Goal: Task Accomplishment & Management: Complete application form

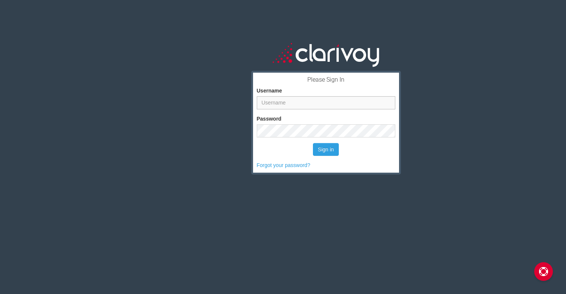
type input "[PERSON_NAME]"
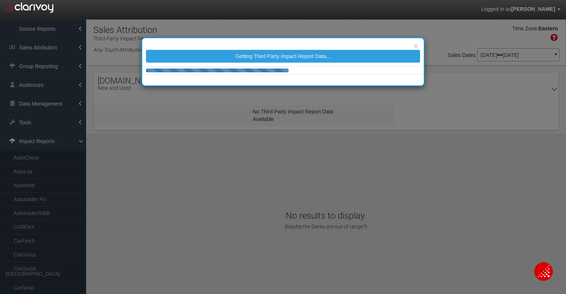
select select "25"
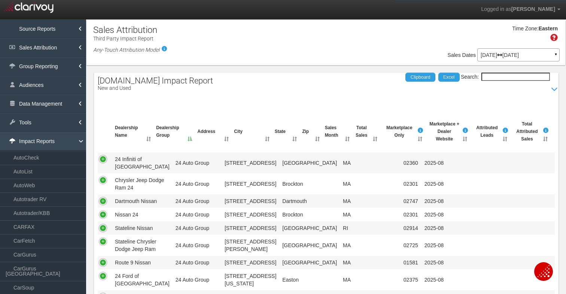
click at [46, 140] on link "Impact Reports" at bounding box center [43, 141] width 86 height 19
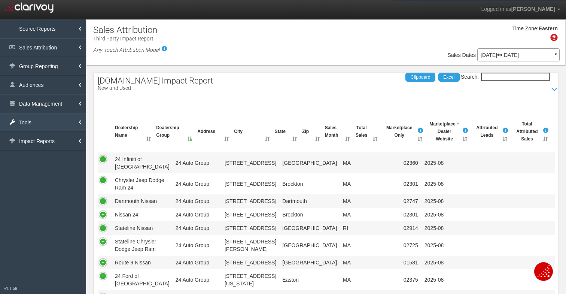
click at [45, 121] on link "Tools" at bounding box center [43, 122] width 86 height 19
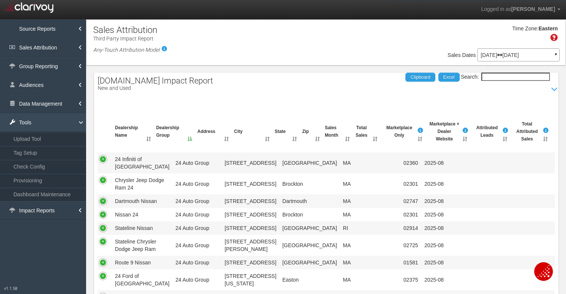
click at [45, 121] on link "Tools" at bounding box center [43, 122] width 86 height 19
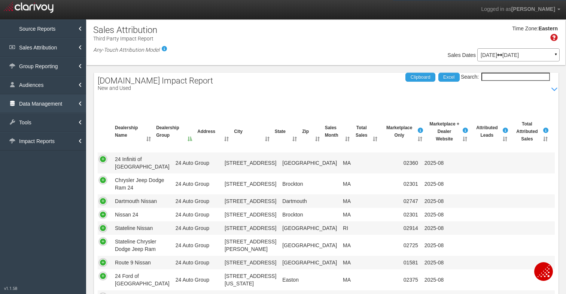
click at [44, 105] on link "Data Management" at bounding box center [43, 103] width 86 height 19
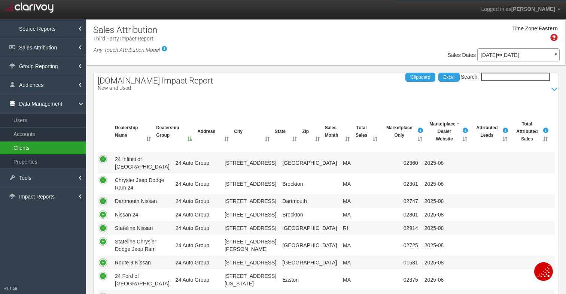
click at [43, 142] on link "Clients" at bounding box center [43, 147] width 86 height 13
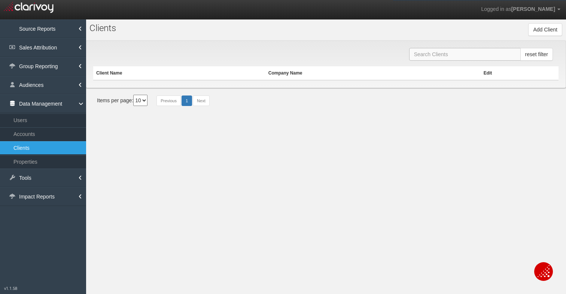
click at [423, 55] on input "text" at bounding box center [465, 54] width 112 height 13
type input "friendly"
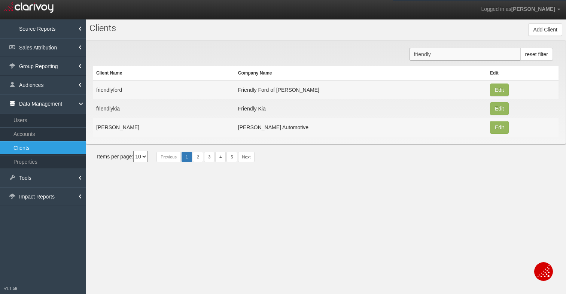
drag, startPoint x: 448, startPoint y: 58, endPoint x: 376, endPoint y: 56, distance: 71.5
click at [376, 56] on div "friendly reset filter Client Name Company Name Edit friendlyford Friendly Ford …" at bounding box center [326, 92] width 480 height 104
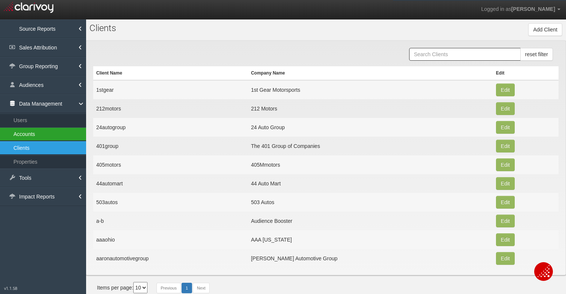
click at [42, 132] on link "Accounts" at bounding box center [43, 133] width 86 height 13
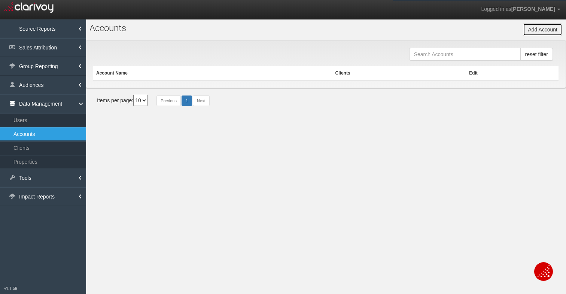
click at [534, 27] on button "Add Account" at bounding box center [542, 29] width 39 height 13
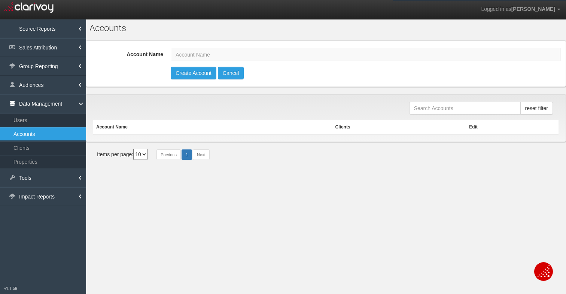
click at [241, 53] on input "Account Name" at bounding box center [366, 54] width 390 height 13
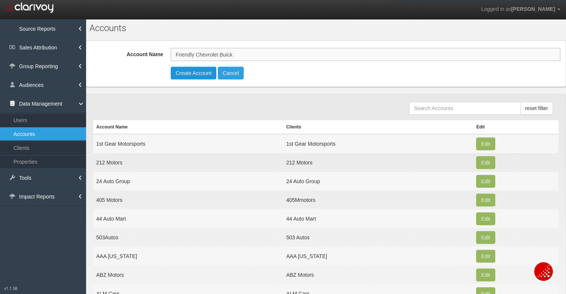
type input "Friendly Chevrolet Buick"
click at [194, 73] on button "Create Account" at bounding box center [194, 73] width 46 height 13
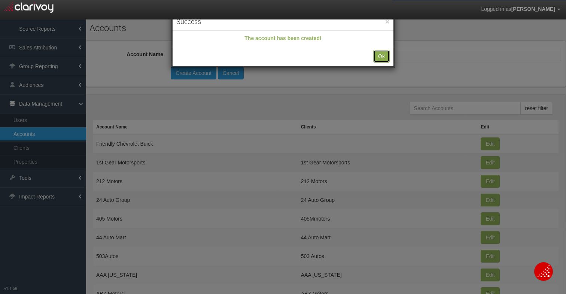
click at [378, 55] on button "Ok" at bounding box center [381, 56] width 16 height 13
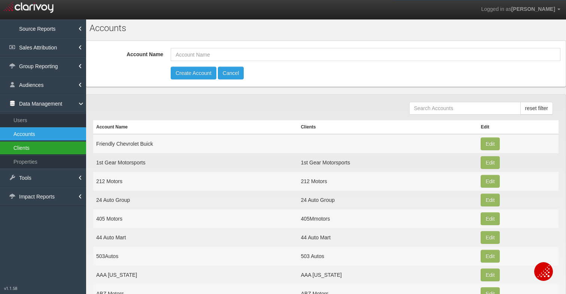
click at [16, 147] on link "Clients" at bounding box center [43, 147] width 86 height 13
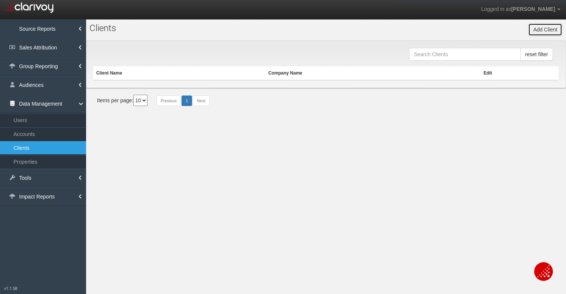
click at [541, 28] on button "Add Client" at bounding box center [545, 29] width 34 height 13
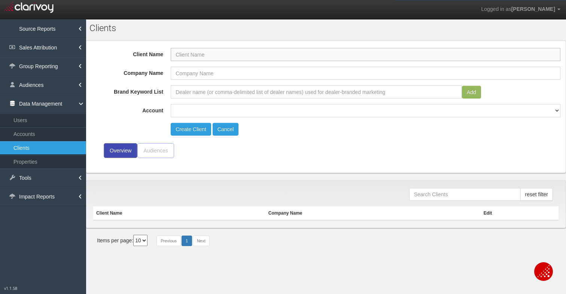
click at [221, 57] on input "Client Name" at bounding box center [366, 54] width 390 height 13
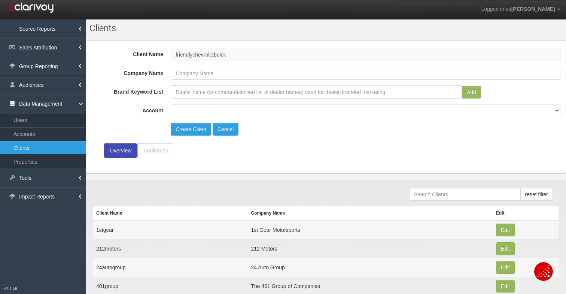
type input "friendlychevroletbuick"
type input "Friendly Chevrolet Buick"
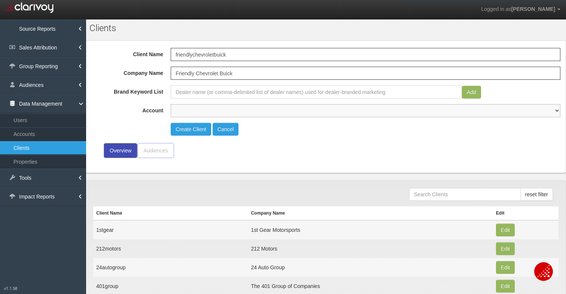
click at [202, 114] on select "1st Gear Motorsports 212 Motors 24 Auto Group 405 Motors 44 Auto Mart 503Autos …" at bounding box center [366, 110] width 390 height 13
select select "object:5826"
click at [171, 104] on select "1st Gear Motorsports 212 Motors 24 Auto Group 405 Motors 44 Auto Mart 503Autos …" at bounding box center [366, 110] width 390 height 13
click at [186, 127] on button "Create Client" at bounding box center [191, 129] width 40 height 13
select select "?"
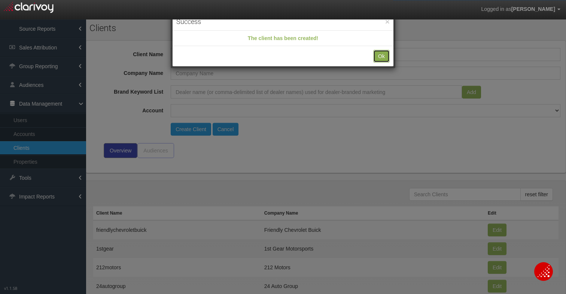
click at [382, 56] on button "Ok" at bounding box center [381, 56] width 16 height 13
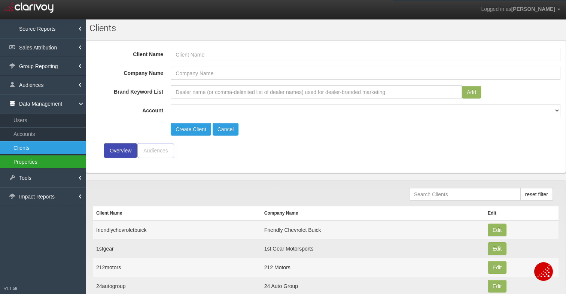
click at [40, 161] on link "Properties" at bounding box center [43, 161] width 86 height 13
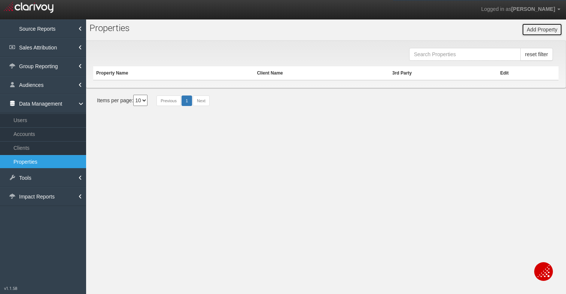
click at [536, 28] on button "Add Property" at bounding box center [542, 29] width 40 height 13
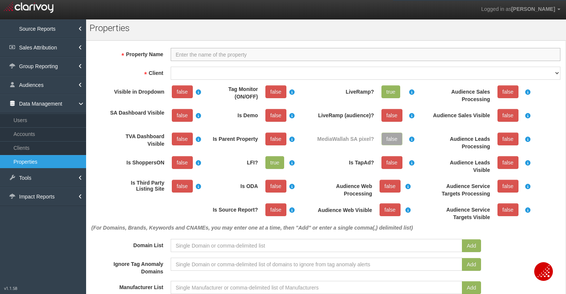
click at [256, 53] on input "Property Name" at bounding box center [366, 54] width 390 height 13
paste input "Friendly Chevrolet"
type input "Friendly Chevrolet Buick"
click at [229, 70] on select "1stgear 212motors 24autogroup 401group 405motors 44automart 503autos a-b aaaohi…" at bounding box center [366, 73] width 390 height 13
select select "6899cb2301b9e06979cce907"
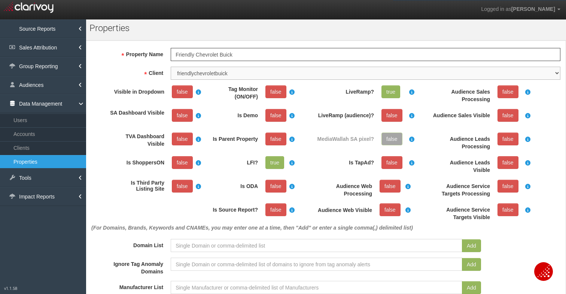
click at [171, 67] on select "1stgear 212motors 24autogroup 401group 405motors 44automart 503autos a-b aaaohi…" at bounding box center [366, 73] width 390 height 13
click at [175, 89] on link "false" at bounding box center [182, 91] width 21 height 13
click at [177, 108] on div "Visible in Dropdown true SA Dashboard Visible false TVA Dashboard Visible false…" at bounding box center [168, 145] width 112 height 120
click at [178, 117] on link "false" at bounding box center [182, 115] width 21 height 13
click at [275, 85] on link "false" at bounding box center [275, 91] width 21 height 13
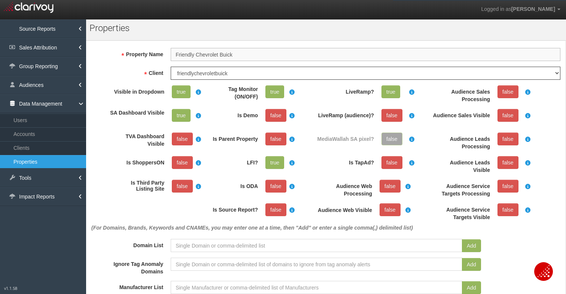
click at [214, 54] on input "Friendly Chevrolet Buick" at bounding box center [366, 54] width 390 height 13
click at [148, 203] on div "Visible in Dropdown true SA Dashboard Visible true TVA Dashboard Visible false …" at bounding box center [168, 145] width 112 height 120
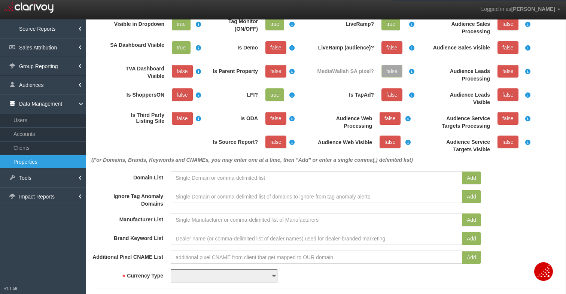
scroll to position [76, 0]
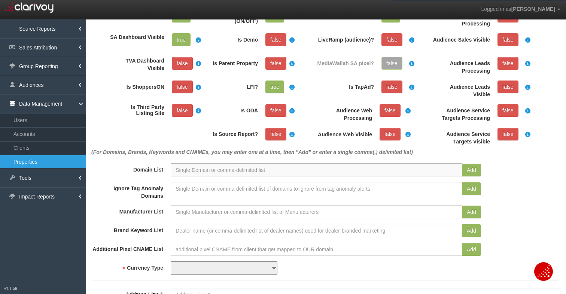
click at [192, 167] on input at bounding box center [317, 169] width 292 height 13
paste input "[URL][DOMAIN_NAME]"
type input "[URL][DOMAIN_NAME]"
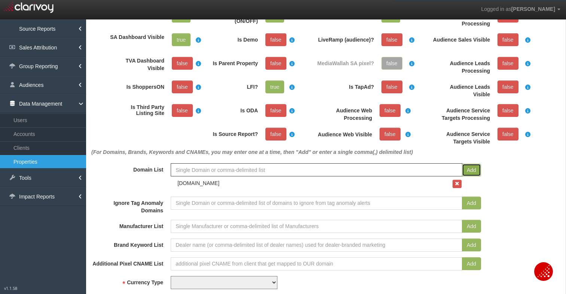
click at [468, 168] on button "Add" at bounding box center [471, 170] width 19 height 13
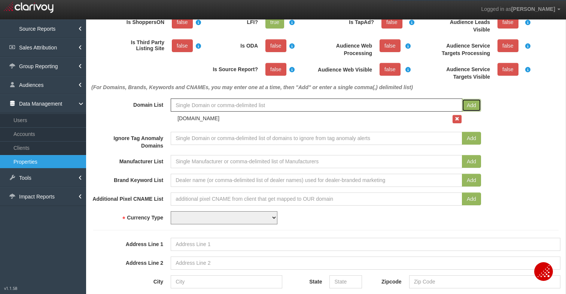
scroll to position [174, 0]
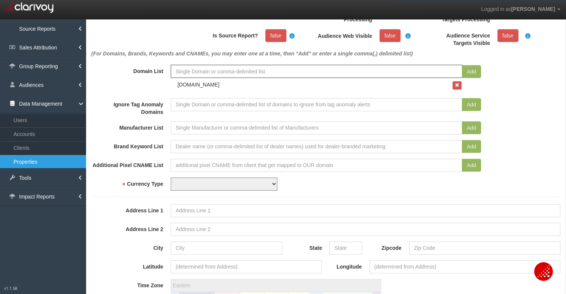
click at [181, 182] on select "USD CAD" at bounding box center [224, 183] width 107 height 13
select select "string:USD"
click at [171, 177] on select "USD CAD" at bounding box center [224, 183] width 107 height 13
click at [120, 223] on label "Address Line 2" at bounding box center [127, 228] width 79 height 10
click at [171, 223] on input "Address Line 2" at bounding box center [366, 229] width 390 height 13
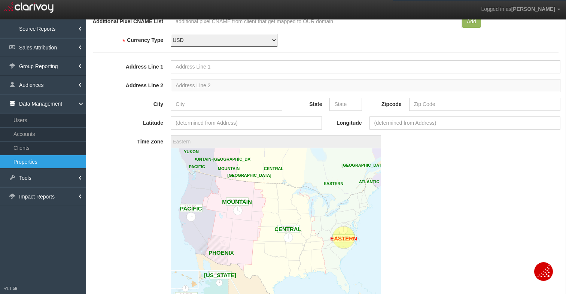
scroll to position [328, 0]
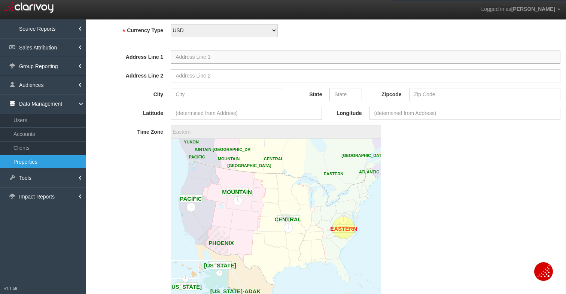
click at [216, 55] on input "Address Line 1" at bounding box center [366, 57] width 390 height 13
paste input "2307 US-52 N"
type input "2307 US-52 N"
click at [179, 93] on input "City" at bounding box center [227, 94] width 112 height 13
paste input "Albemarle"
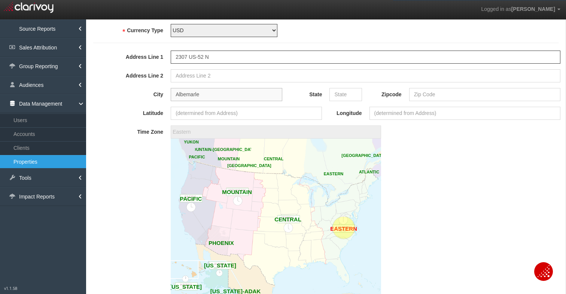
type input "Albemarle"
click at [341, 95] on input "State" at bounding box center [346, 94] width 32 height 13
type input "NC"
click at [422, 93] on input "Zipcode" at bounding box center [484, 94] width 151 height 13
paste input "28001"
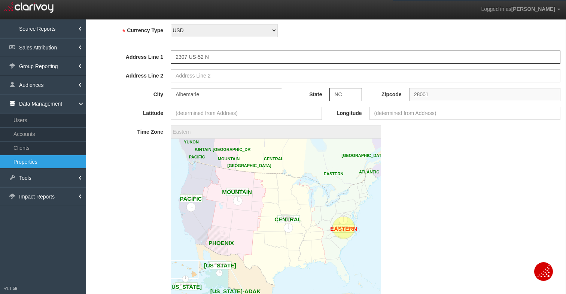
type input "28001"
type input "35.3940801"
type input "-80.19954899999999"
click at [326, 230] on image at bounding box center [276, 218] width 210 height 158
type input "America/[GEOGRAPHIC_DATA]"
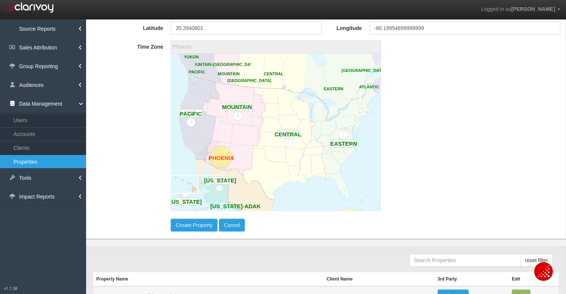
scroll to position [418, 0]
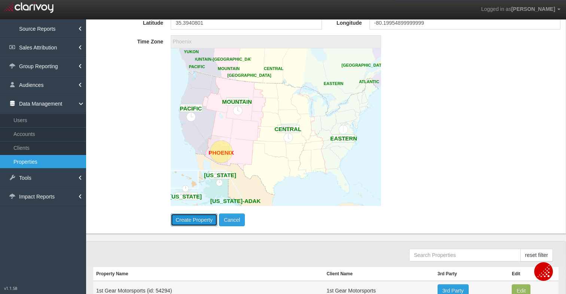
click at [200, 219] on button "Create Property" at bounding box center [194, 219] width 47 height 13
type input "America/New_York"
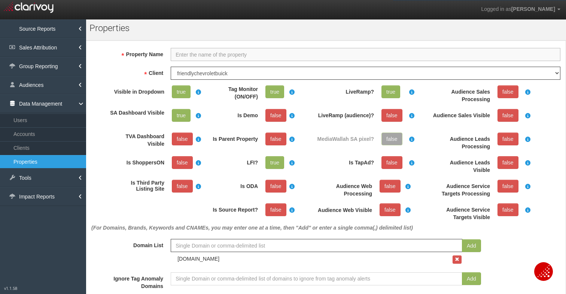
select select "?"
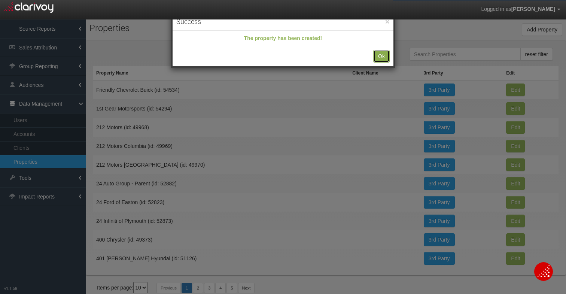
click at [380, 55] on button "Ok" at bounding box center [381, 56] width 16 height 13
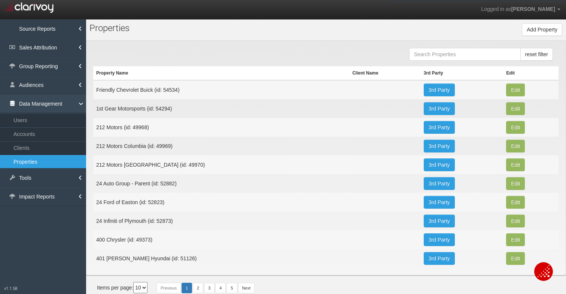
click at [30, 101] on link "Data Management" at bounding box center [43, 103] width 86 height 19
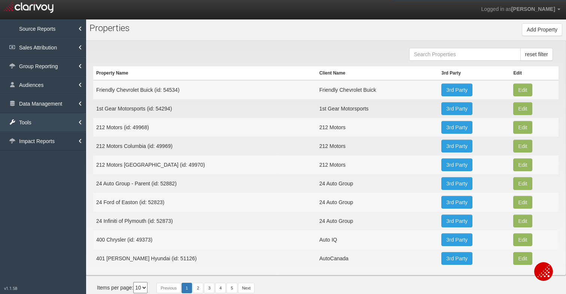
click at [18, 128] on link "Tools" at bounding box center [43, 122] width 86 height 19
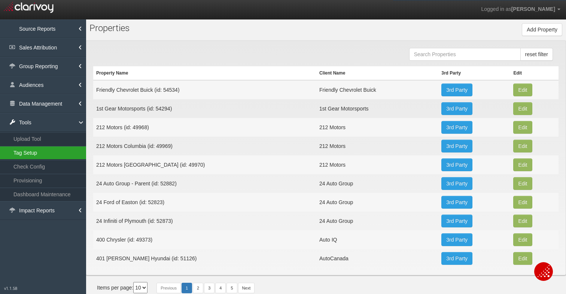
click at [17, 151] on link "Tag Setup" at bounding box center [43, 152] width 86 height 13
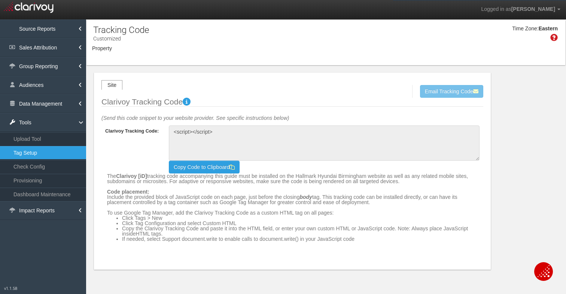
type textarea "<!-- Clarivoy Tracking Code --> <script type="text/javascript" src="//[DOMAIN_N…"
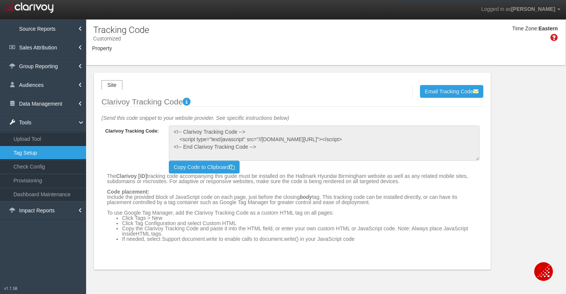
select select "object:8529"
click at [182, 54] on b "button" at bounding box center [181, 54] width 3 height 1
click at [0, 0] on label "Hallmark Hyundai Birmingham" at bounding box center [0, 0] width 0 height 0
click at [0, 0] on input "Hallmark Hyundai Birmingham" at bounding box center [0, 0] width 0 height 0
checkbox input "false"
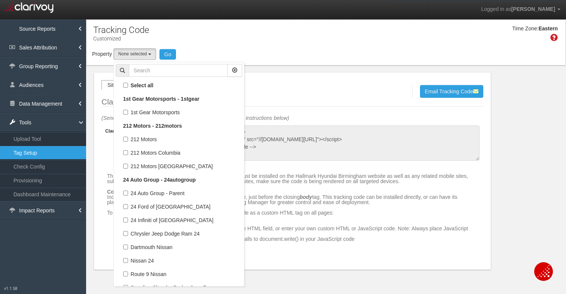
select select
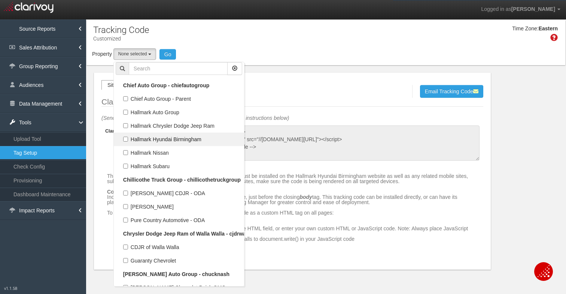
scroll to position [11316, 0]
click at [156, 70] on input "text" at bounding box center [178, 68] width 99 height 13
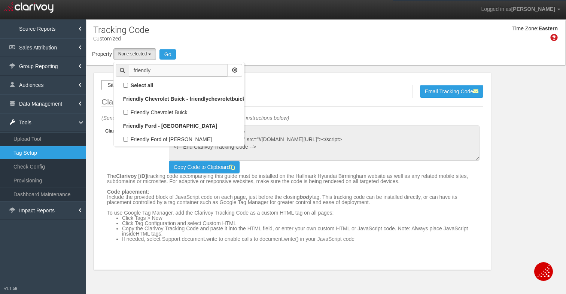
scroll to position [0, 0]
type input "friendly"
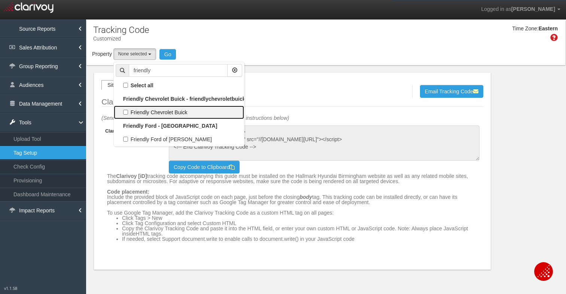
click at [125, 110] on label "Friendly Chevrolet Buick" at bounding box center [179, 112] width 127 height 10
click at [125, 110] on input "Friendly Chevrolet Buick" at bounding box center [125, 112] width 5 height 5
checkbox input "true"
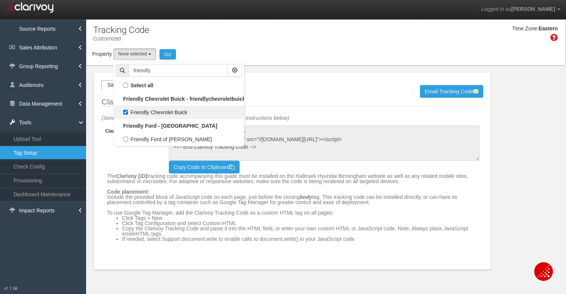
select select "object:9466"
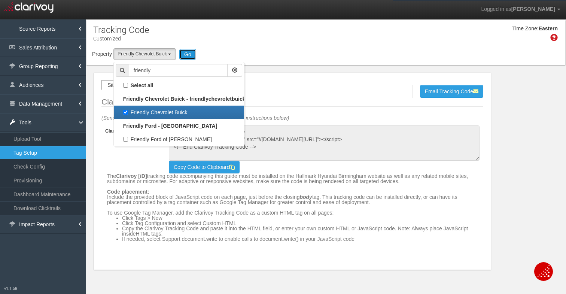
click at [189, 53] on button "Go" at bounding box center [187, 54] width 17 height 10
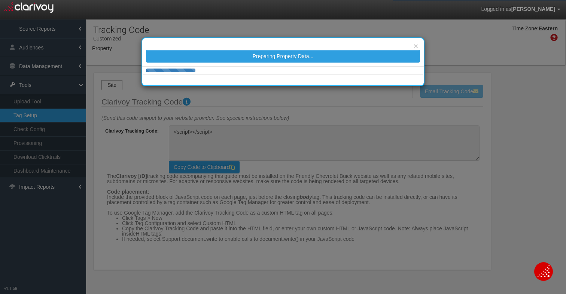
type textarea "<!-- Clarivoy Tracking Code --> <script type="text/javascript" src="//[DOMAIN_N…"
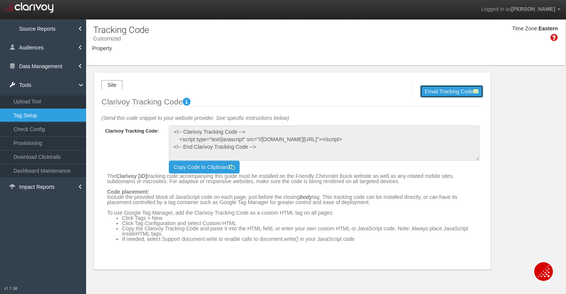
click at [449, 91] on button "Email Tracking Code" at bounding box center [451, 91] width 63 height 13
select select "object:16424"
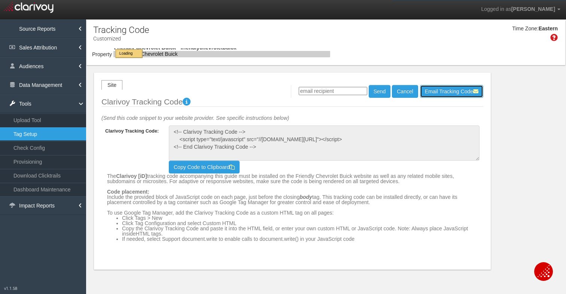
select select "object:16424"
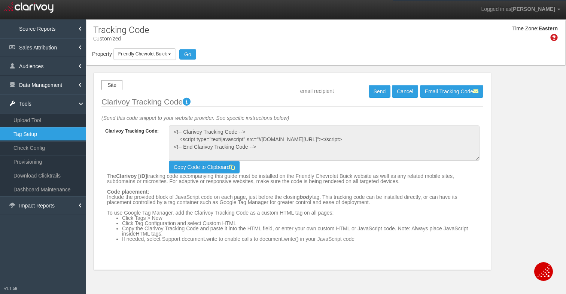
click at [323, 90] on input "email" at bounding box center [333, 91] width 69 height 8
type input "[PERSON_NAME][EMAIL_ADDRESS][DOMAIN_NAME]"
click at [379, 94] on button "Send" at bounding box center [380, 91] width 22 height 13
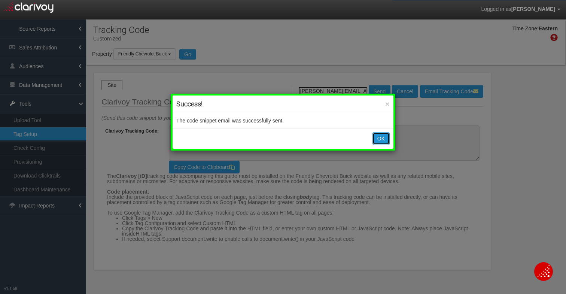
click at [383, 139] on button "OK" at bounding box center [381, 138] width 17 height 13
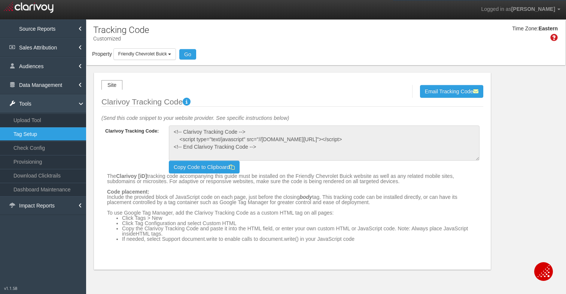
click at [52, 104] on link "Tools" at bounding box center [43, 103] width 86 height 19
